Goal: Task Accomplishment & Management: Use online tool/utility

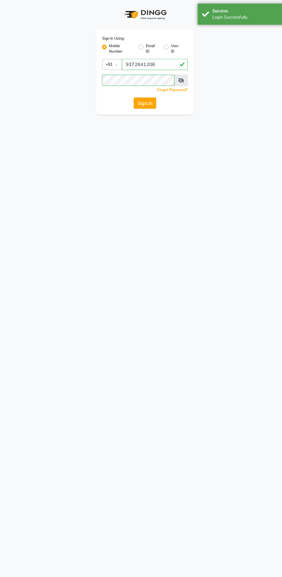
click at [140, 99] on button "Sign In" at bounding box center [141, 100] width 22 height 11
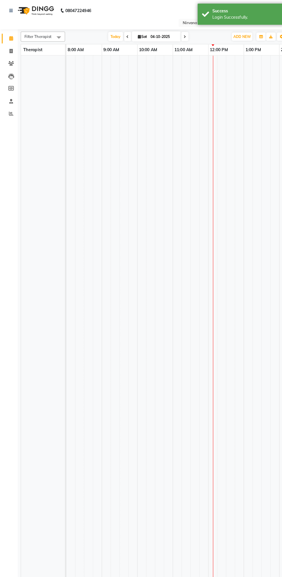
select select "en"
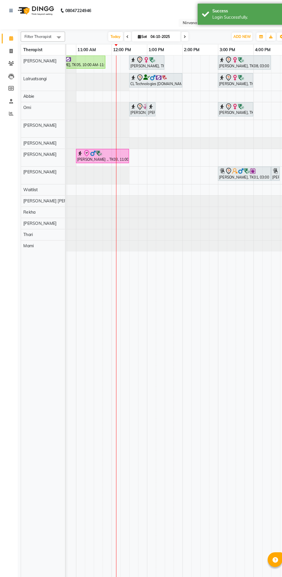
scroll to position [0, 64]
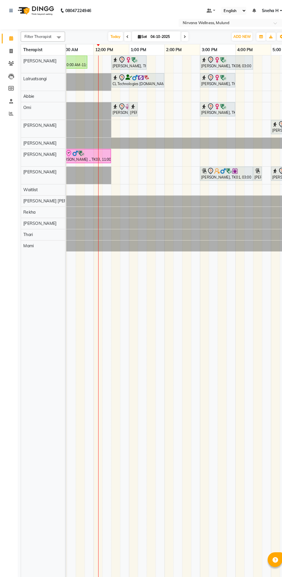
scroll to position [0, 77]
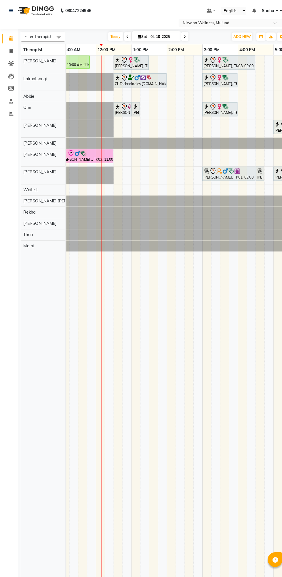
click at [122, 36] on span at bounding box center [124, 35] width 7 height 9
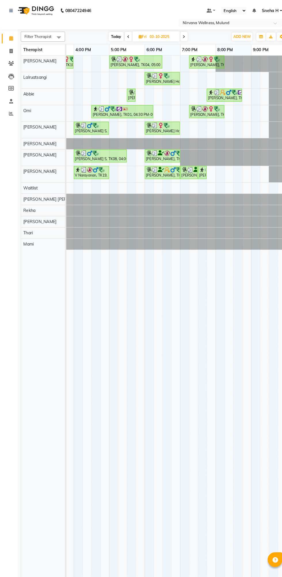
click at [112, 35] on span "Today" at bounding box center [113, 35] width 14 height 9
type input "04-10-2025"
